Goal: Task Accomplishment & Management: Manage account settings

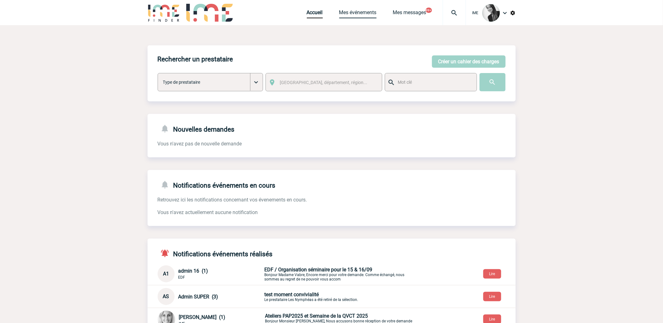
click at [350, 13] on link "Mes événements" at bounding box center [357, 13] width 37 height 9
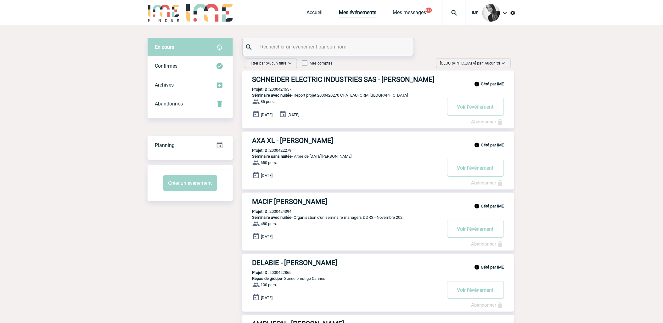
click at [494, 61] on span "Aucun tri" at bounding box center [492, 63] width 15 height 4
click at [490, 110] on div "Date demande" at bounding box center [484, 110] width 54 height 9
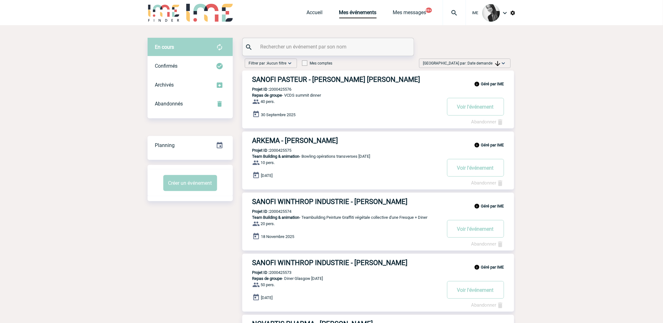
drag, startPoint x: 477, startPoint y: 60, endPoint x: 478, endPoint y: 71, distance: 11.0
click at [477, 60] on span "[GEOGRAPHIC_DATA] par : Date demande" at bounding box center [462, 63] width 77 height 6
click at [470, 113] on div "Date demande" at bounding box center [484, 110] width 54 height 9
drag, startPoint x: 494, startPoint y: 60, endPoint x: 499, endPoint y: 77, distance: 16.7
click at [495, 61] on span "[GEOGRAPHIC_DATA] par : Date demande" at bounding box center [462, 63] width 77 height 6
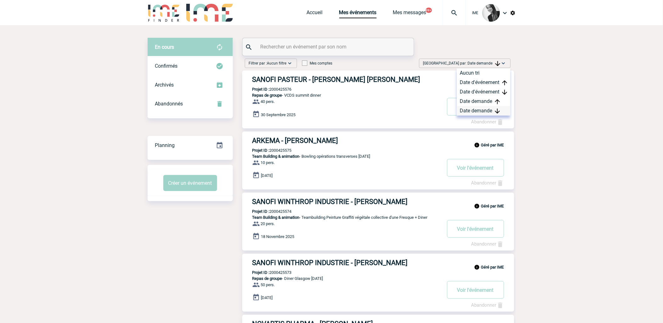
click at [481, 108] on div "Date demande" at bounding box center [484, 110] width 54 height 9
click at [489, 60] on span "[GEOGRAPHIC_DATA] par : Date demande" at bounding box center [462, 63] width 77 height 6
click at [495, 111] on div "Date demande" at bounding box center [484, 110] width 54 height 9
